Goal: Transaction & Acquisition: Purchase product/service

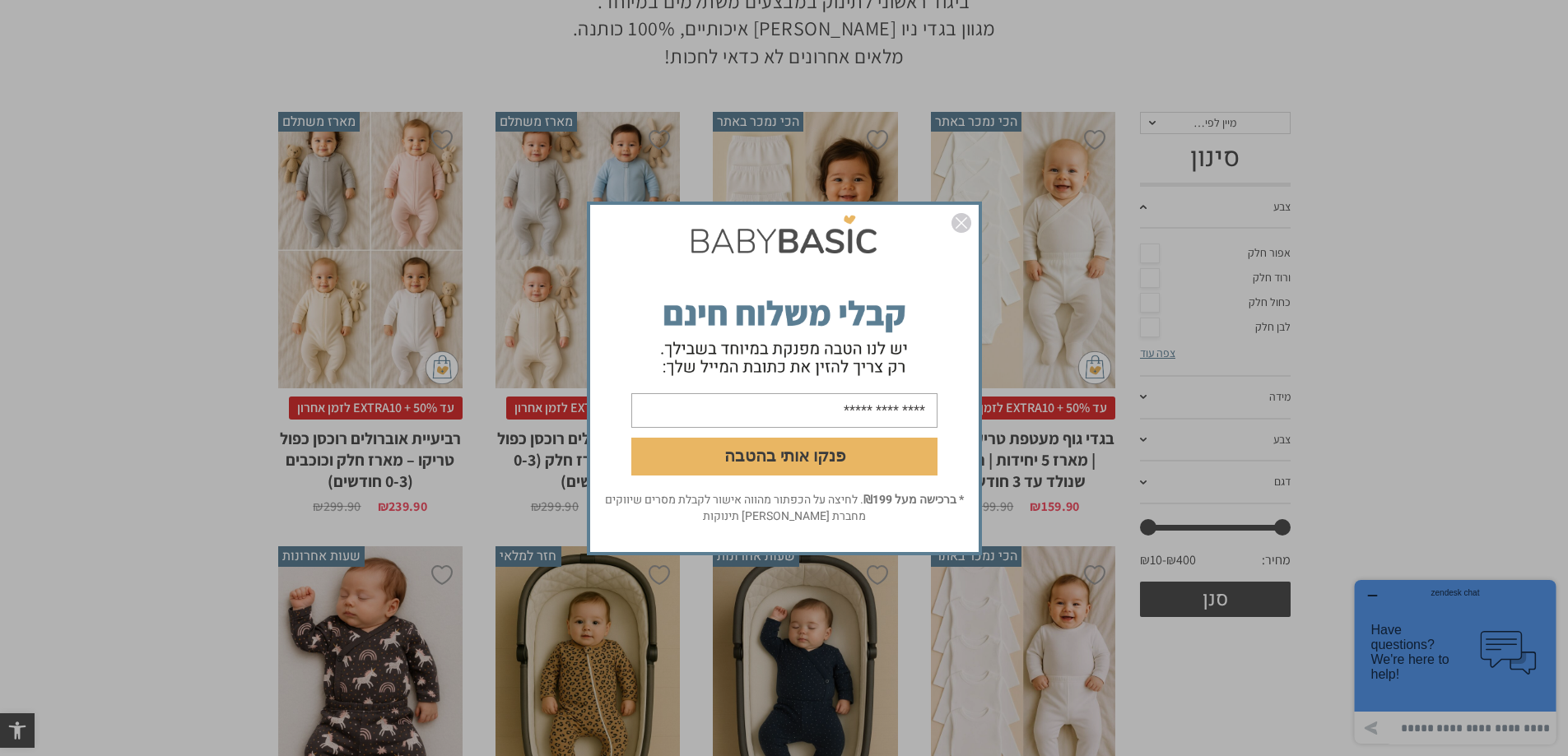
click at [966, 218] on img "סגור" at bounding box center [961, 223] width 20 height 20
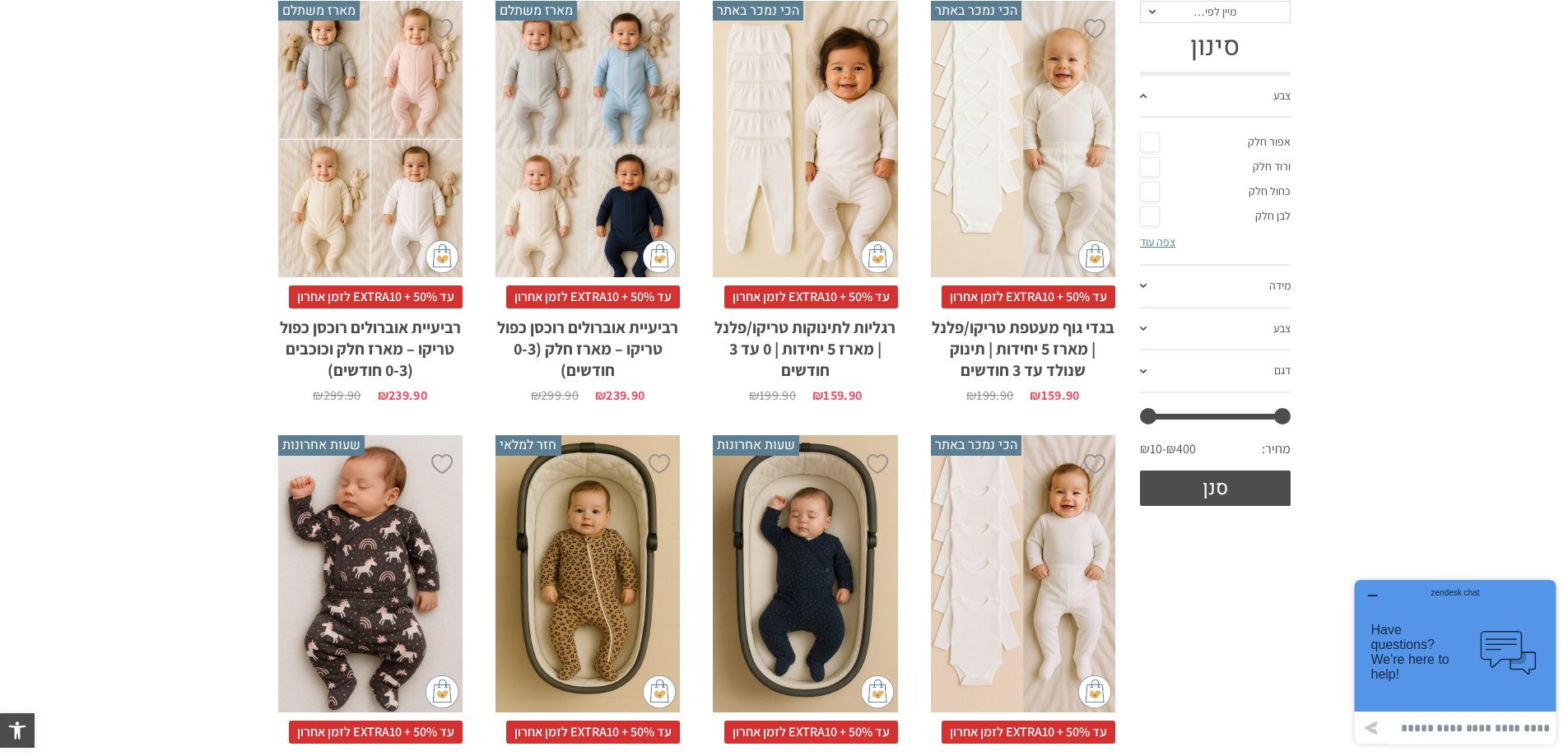
scroll to position [247, 0]
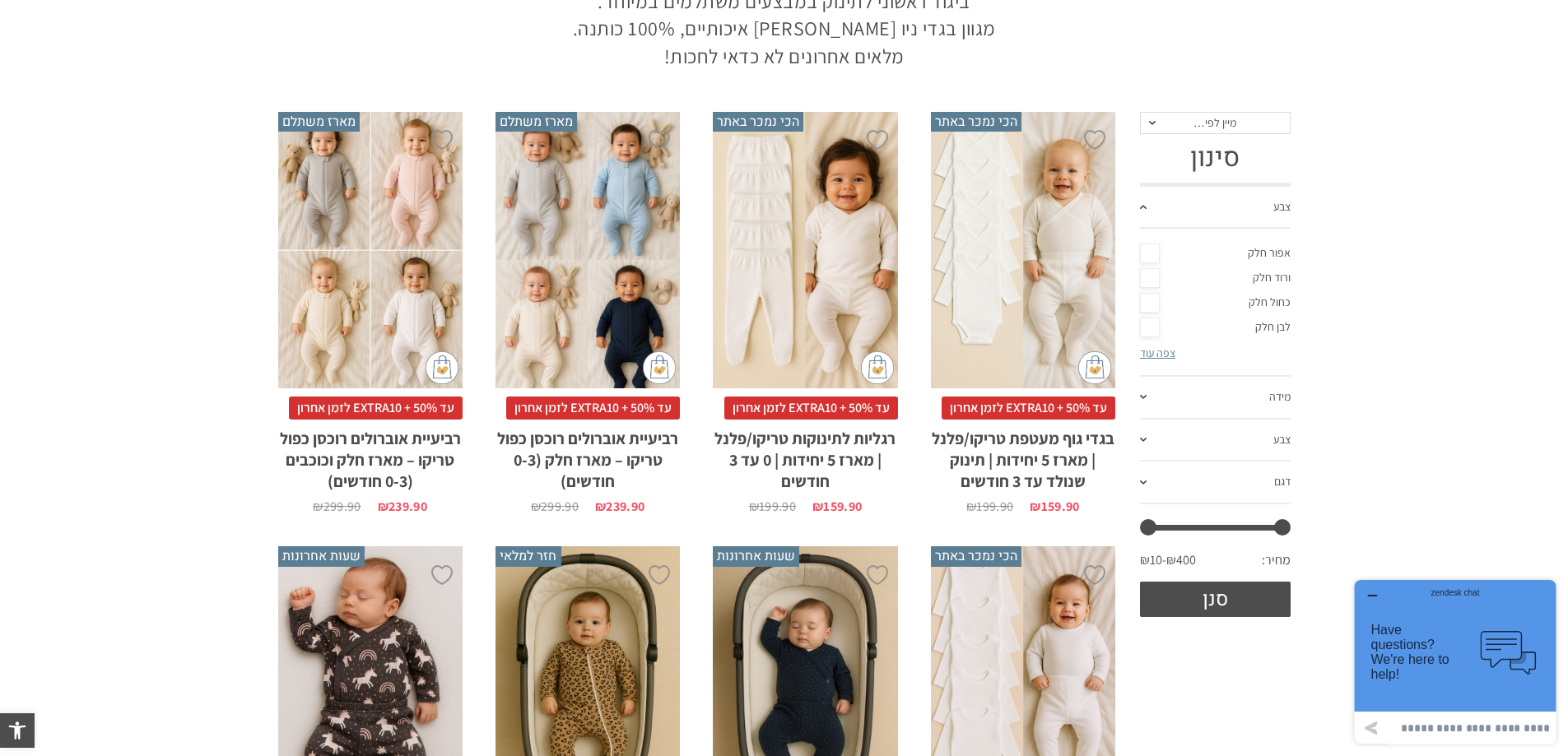
click at [1280, 395] on link "מידה" at bounding box center [1215, 397] width 150 height 43
click at [1268, 320] on link "3-6 חודשים" at bounding box center [1215, 320] width 150 height 25
click at [1173, 605] on button "סנן" at bounding box center [1215, 599] width 150 height 35
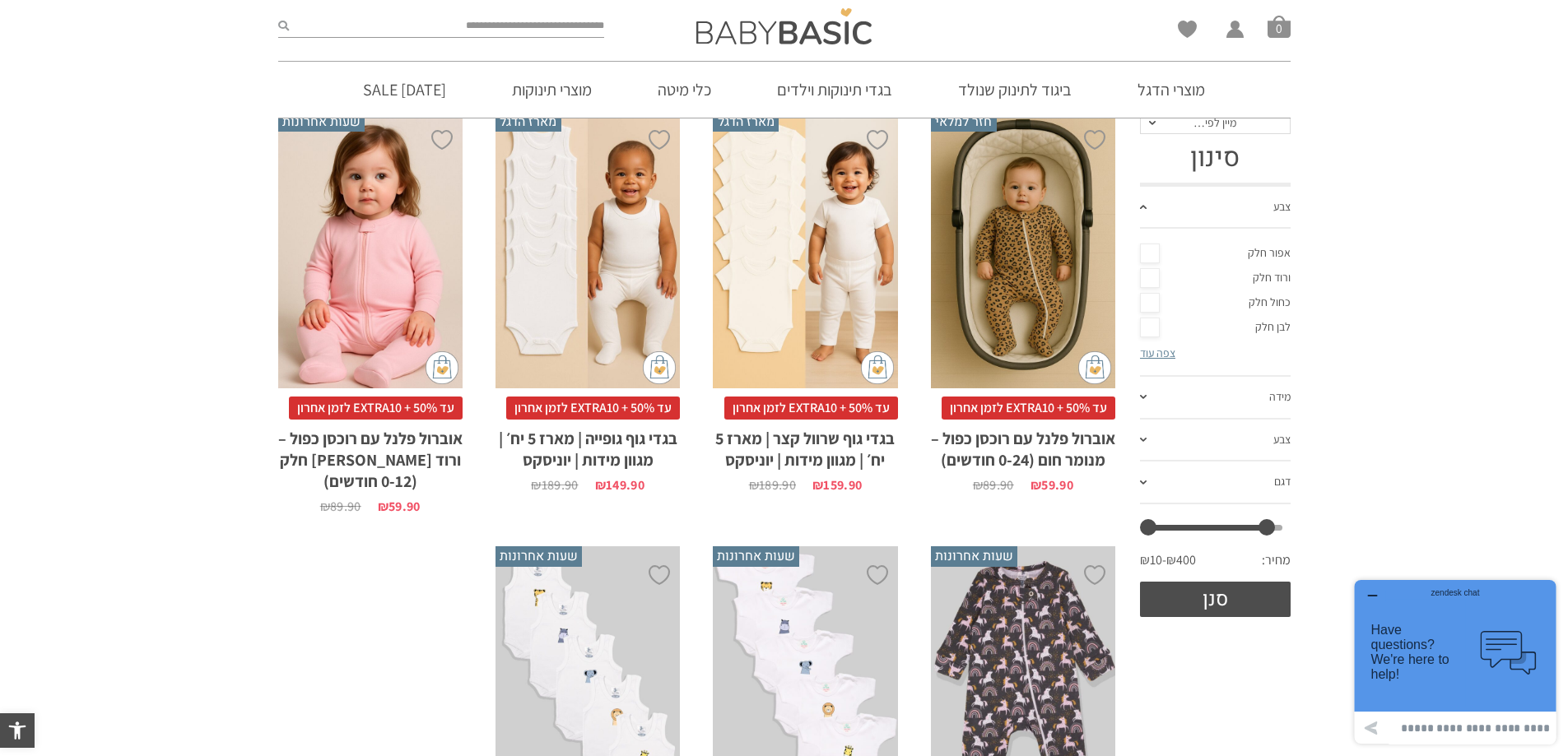
click at [1279, 394] on link "מידה" at bounding box center [1215, 397] width 150 height 43
click at [1435, 379] on section "**********" at bounding box center [784, 531] width 1568 height 854
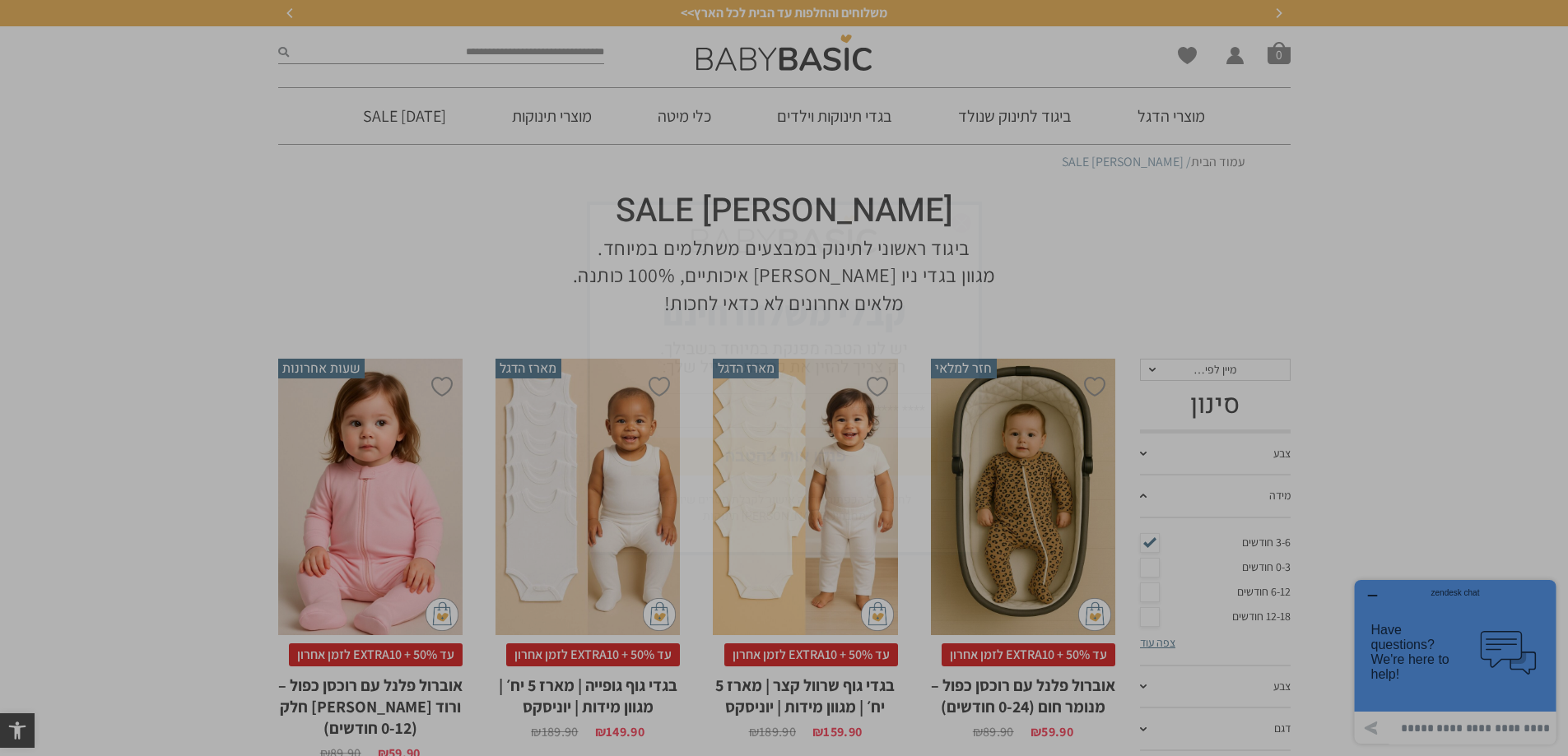
click at [960, 223] on img "סגור" at bounding box center [961, 223] width 20 height 20
